Goal: Task Accomplishment & Management: Manage account settings

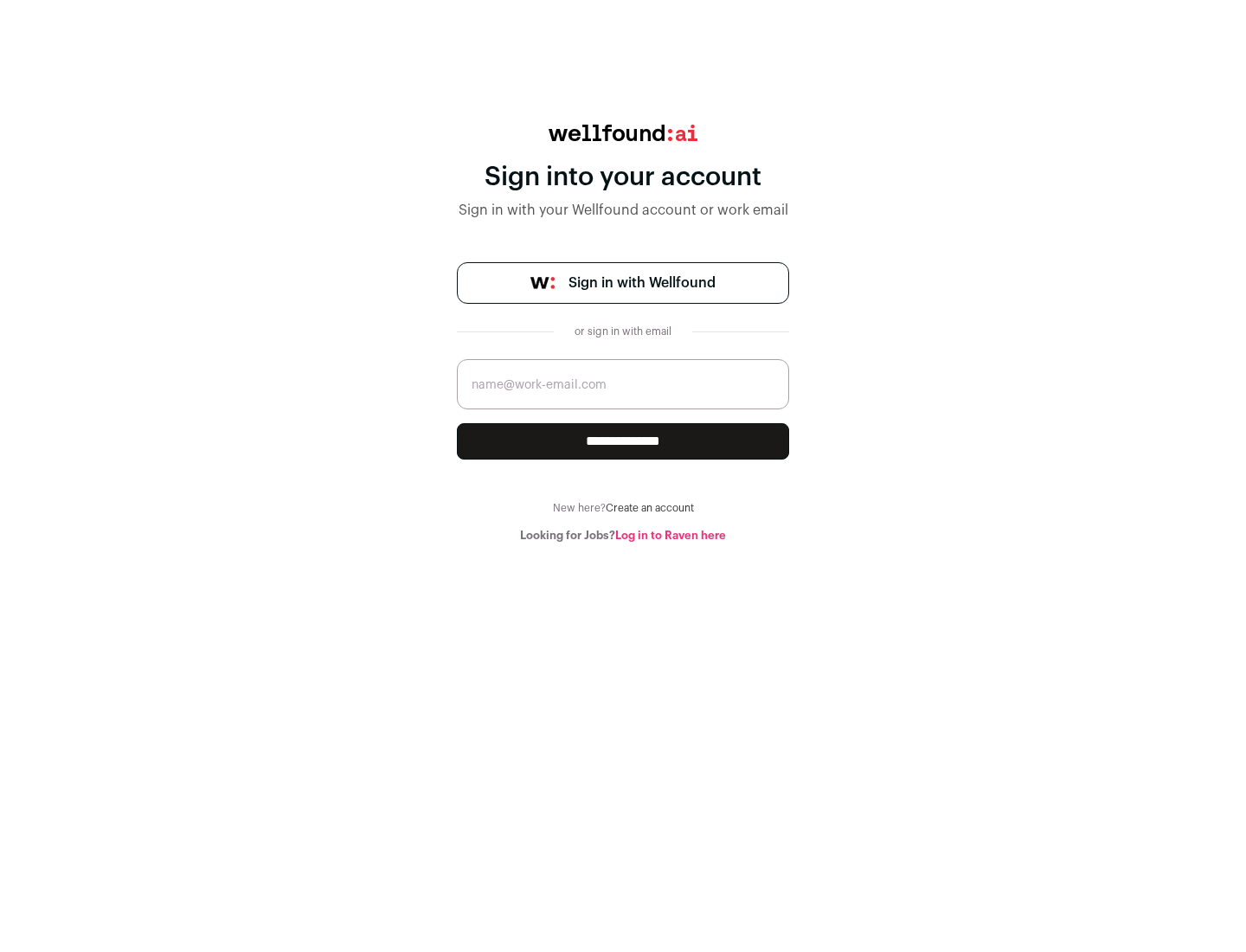
click at [641, 283] on span "Sign in with Wellfound" at bounding box center [642, 283] width 147 height 21
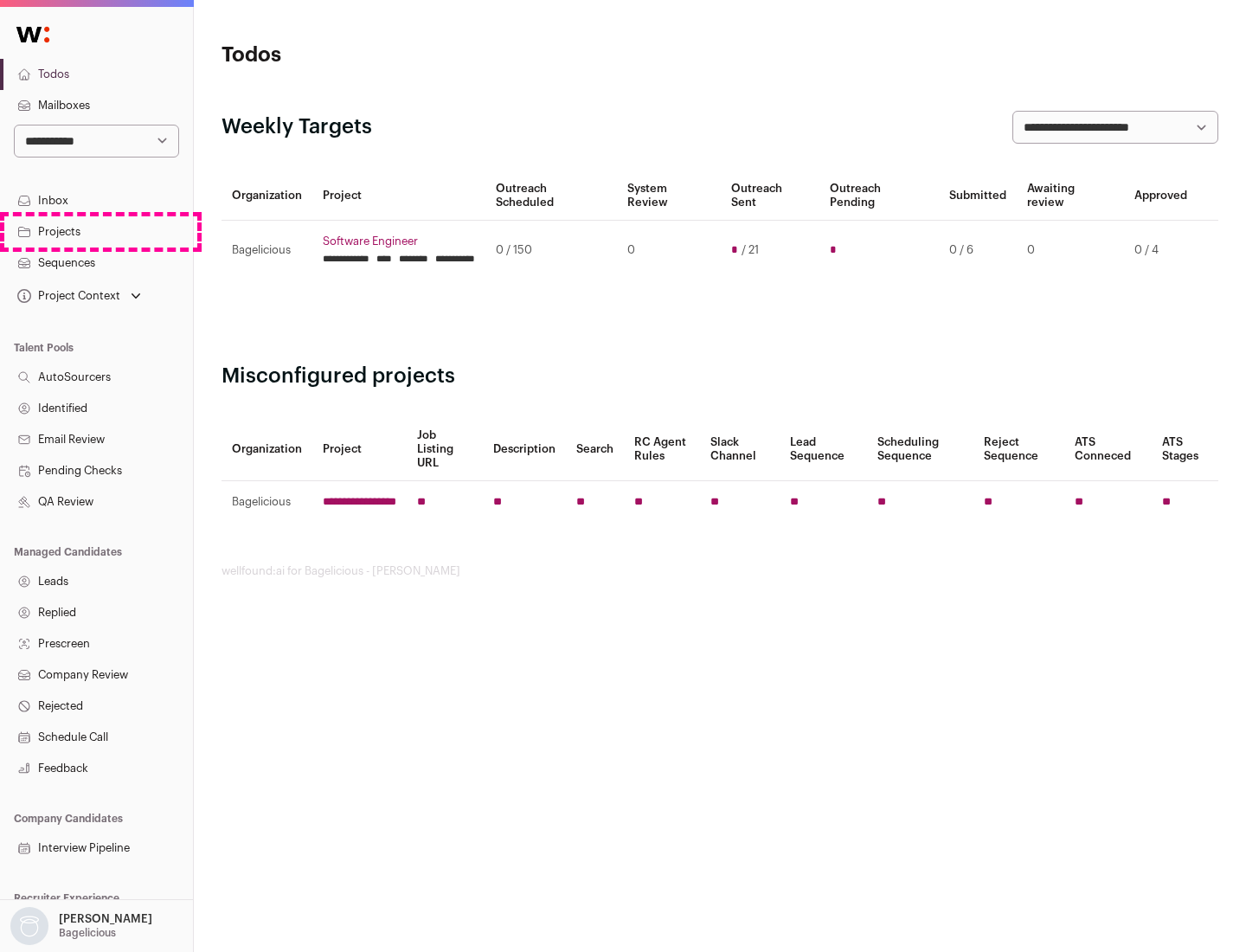
click at [96, 231] on link "Projects" at bounding box center [96, 232] width 193 height 31
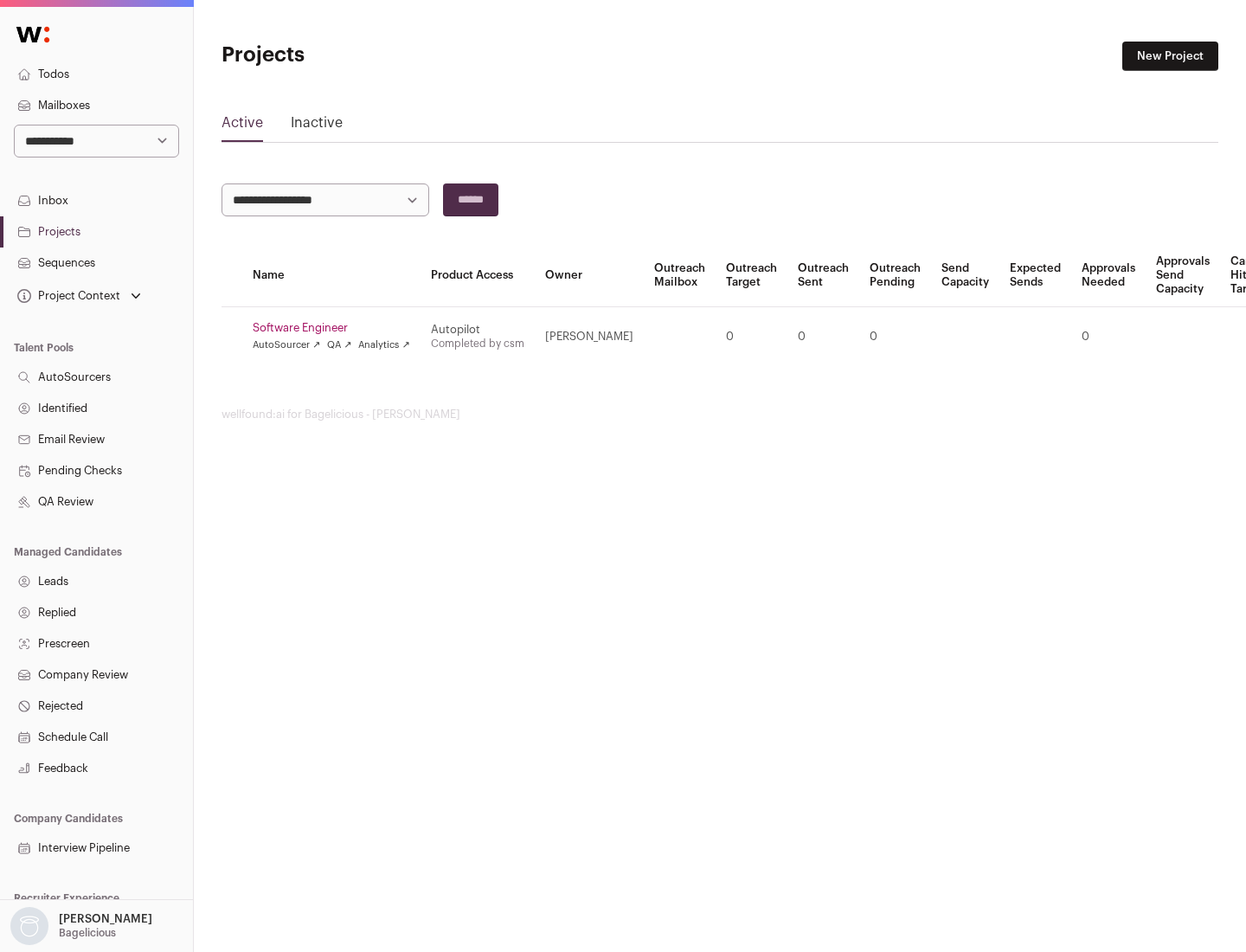
click at [336, 328] on link "Software Engineer" at bounding box center [331, 328] width 157 height 14
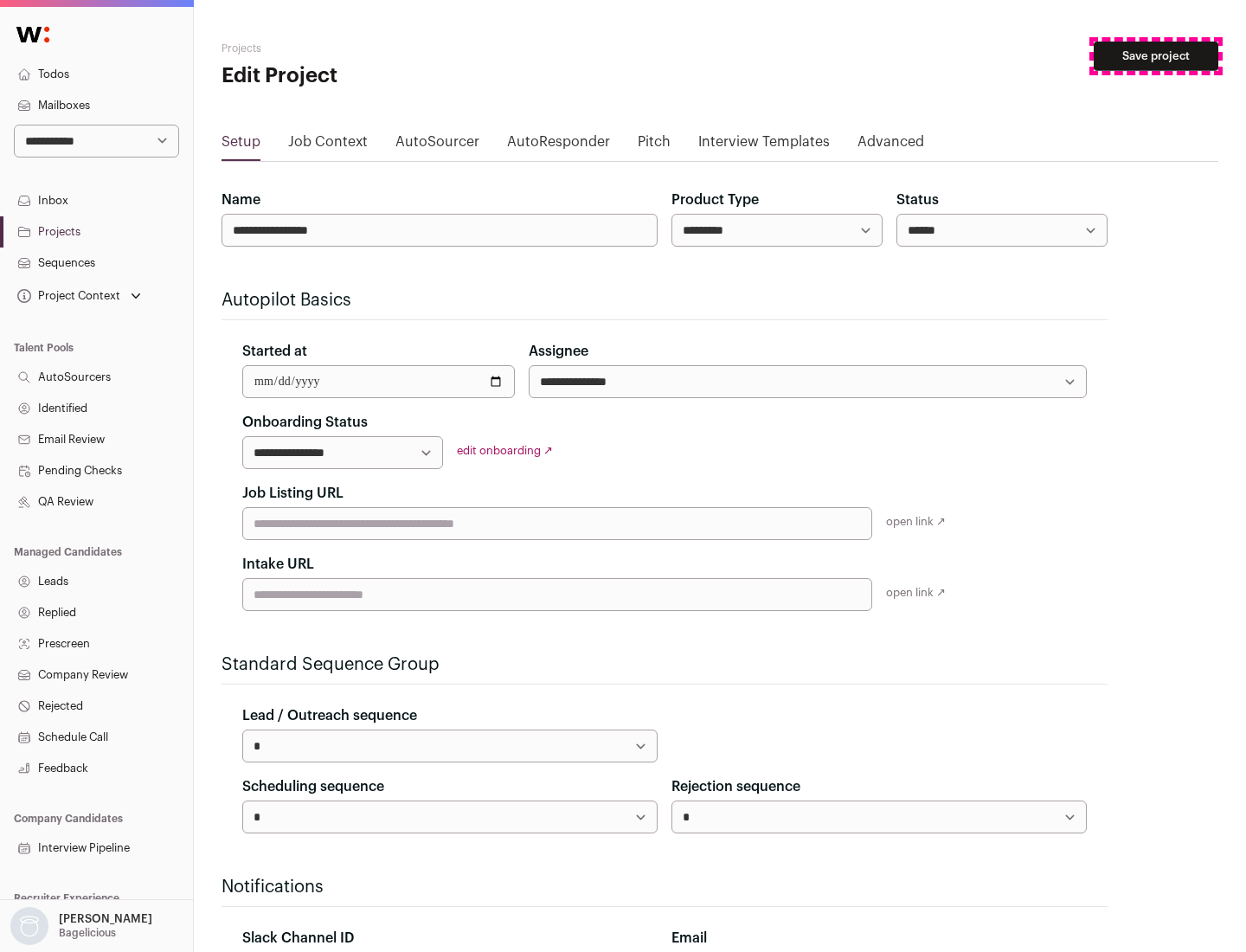
click at [1156, 56] on button "Save project" at bounding box center [1156, 57] width 125 height 30
